Goal: Transaction & Acquisition: Purchase product/service

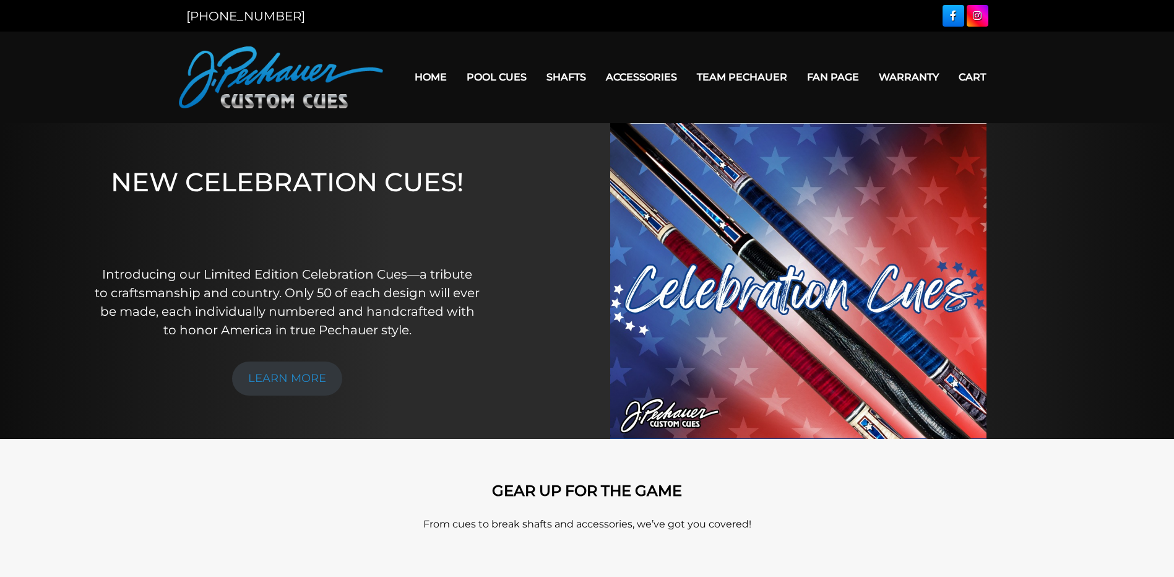
click at [432, 75] on link "Home" at bounding box center [431, 77] width 52 height 32
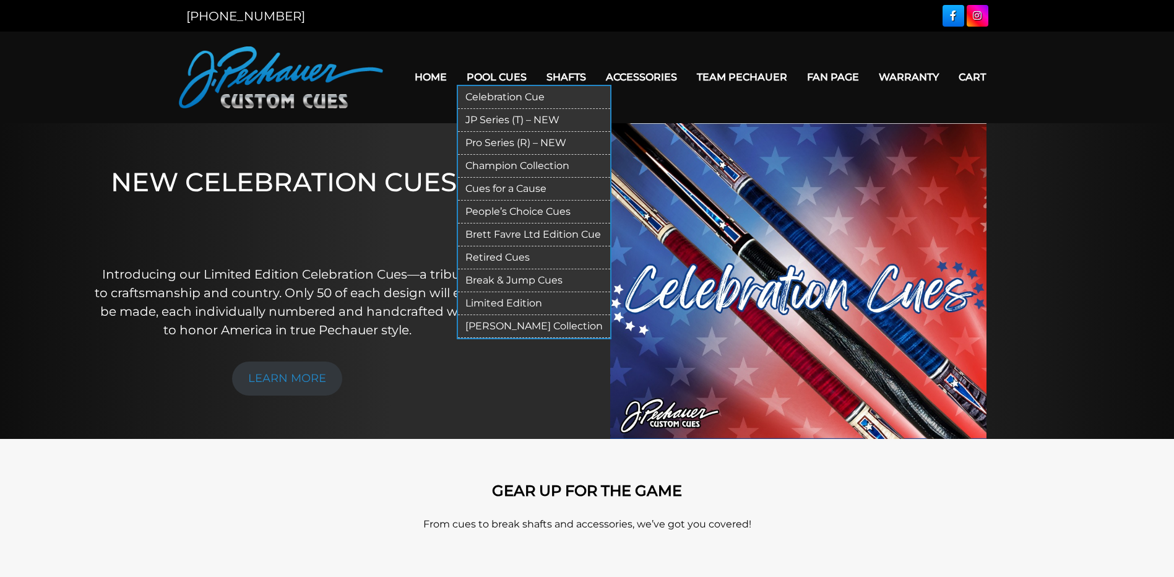
click at [501, 80] on link "Pool Cues" at bounding box center [497, 77] width 80 height 32
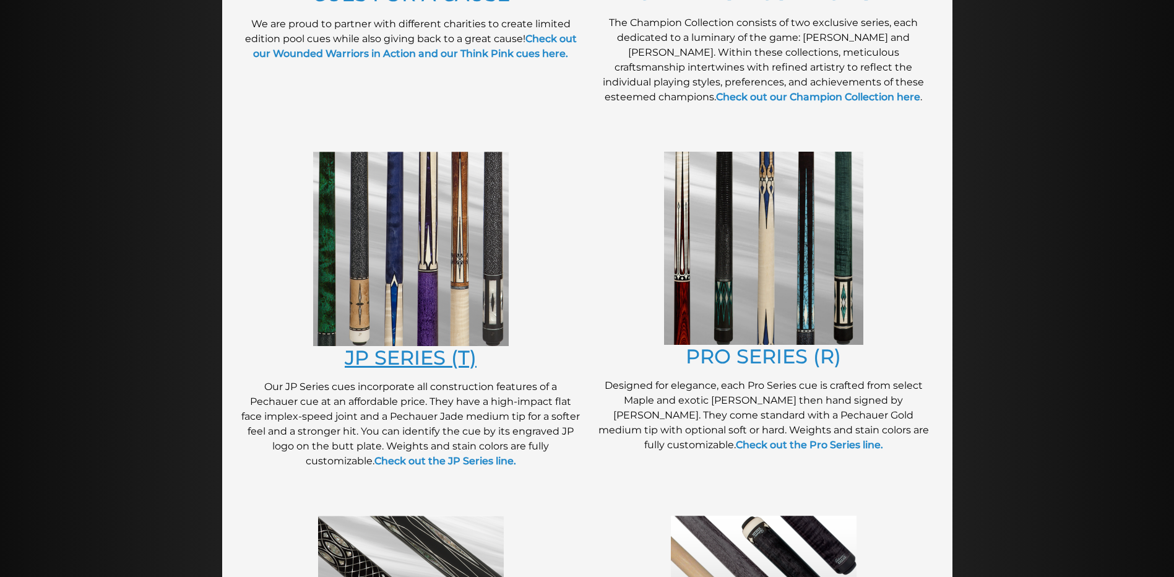
scroll to position [525, 0]
